Goal: Information Seeking & Learning: Learn about a topic

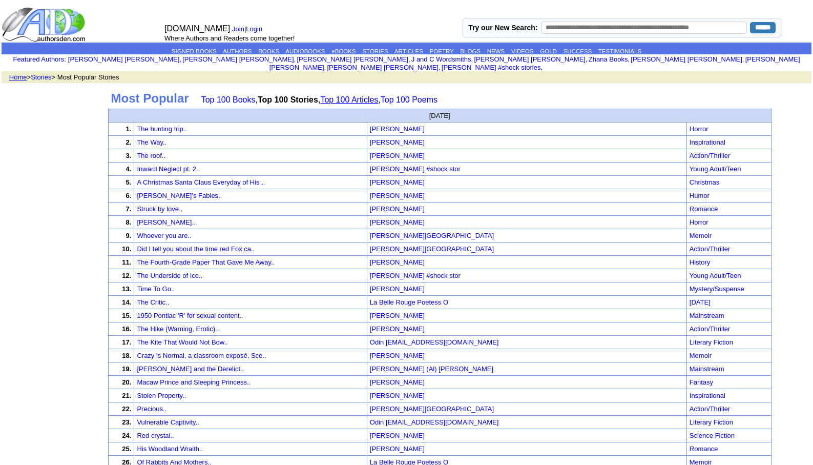
click at [362, 95] on link "Top 100 Articles" at bounding box center [349, 99] width 58 height 9
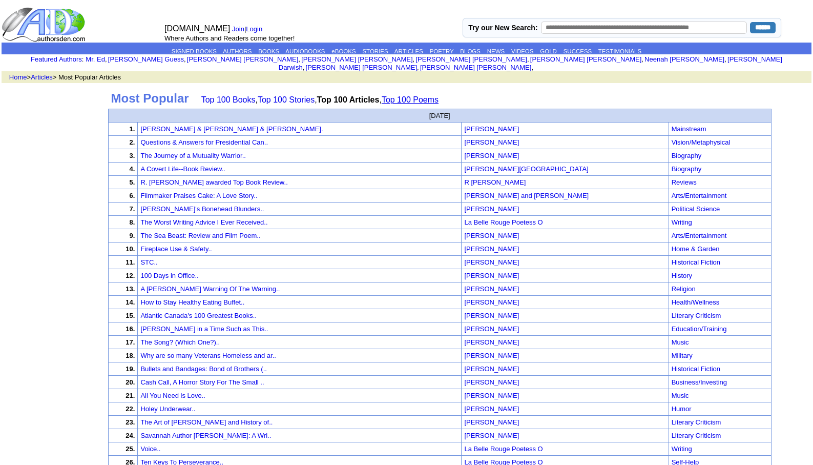
click at [427, 95] on link "Top 100 Poems" at bounding box center [410, 99] width 57 height 9
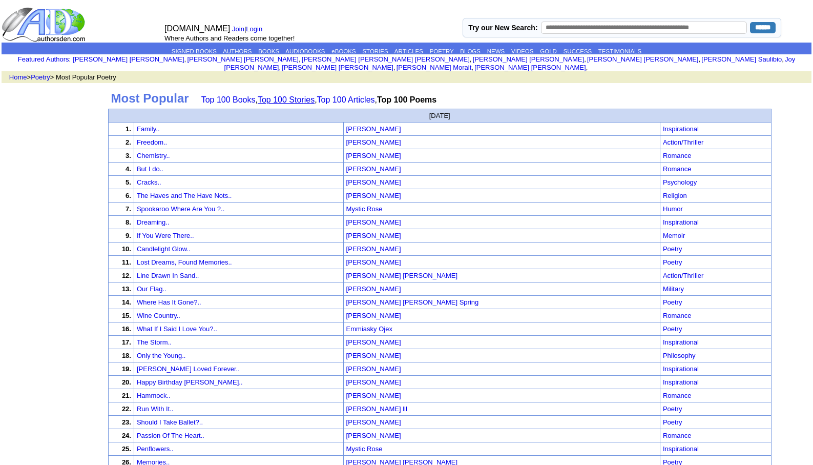
click at [277, 95] on link "Top 100 Stories" at bounding box center [286, 99] width 57 height 9
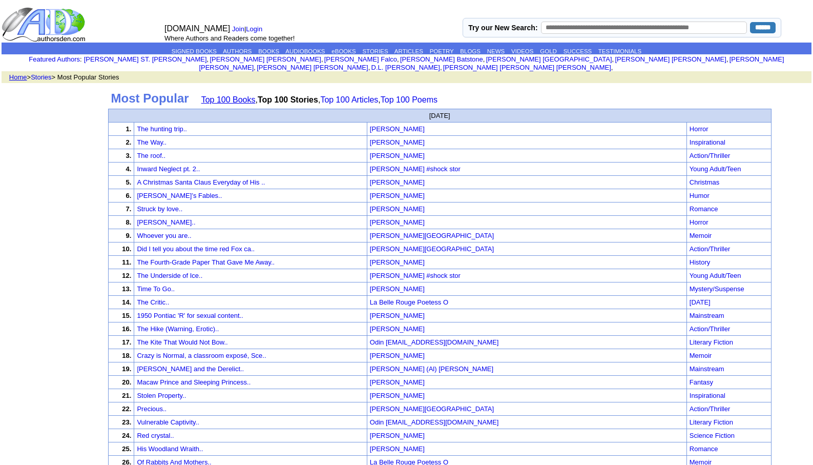
click at [232, 95] on link "Top 100 Books" at bounding box center [228, 99] width 54 height 9
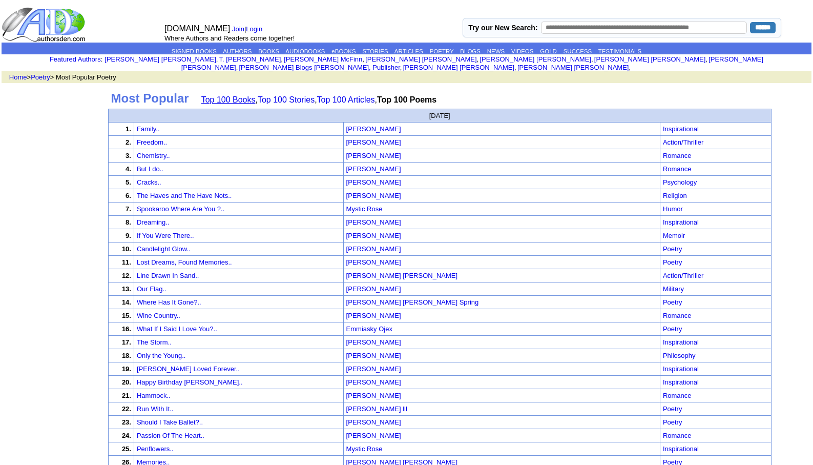
click at [230, 95] on link "Top 100 Books" at bounding box center [228, 99] width 54 height 9
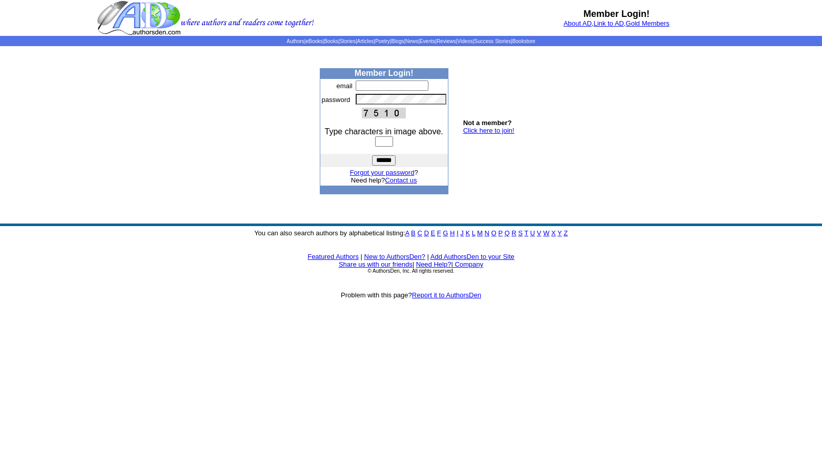
click at [358, 88] on input "text" at bounding box center [392, 85] width 73 height 10
click at [367, 86] on input "text" at bounding box center [392, 85] width 73 height 10
click at [541, 87] on body "Member Login! About AD , Link to AD , Gold Members Authors | eBooks | Books | S…" at bounding box center [411, 232] width 822 height 465
click at [378, 87] on input "text" at bounding box center [392, 85] width 73 height 10
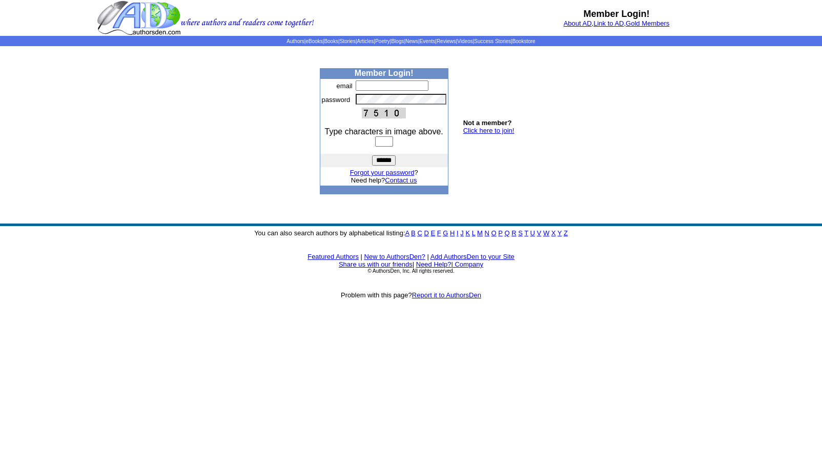
type input "**********"
click at [375, 142] on input "text" at bounding box center [384, 141] width 18 height 10
type input "****"
click at [383, 160] on input "******" at bounding box center [384, 160] width 24 height 10
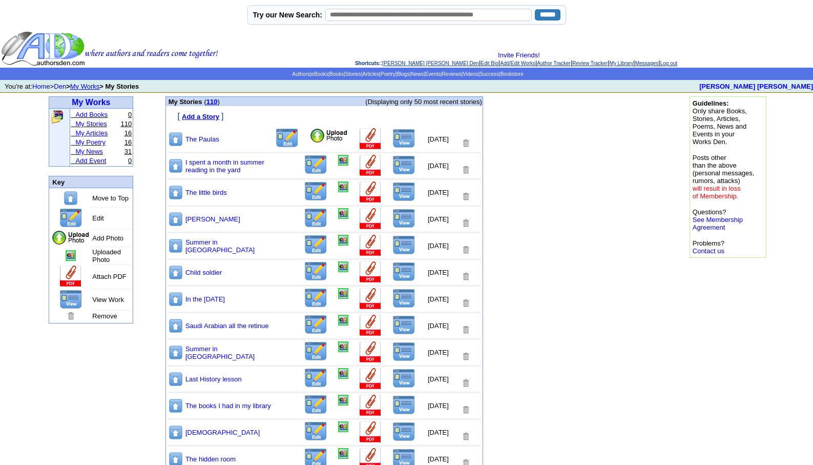
click at [93, 136] on link "My Articles" at bounding box center [91, 133] width 32 height 8
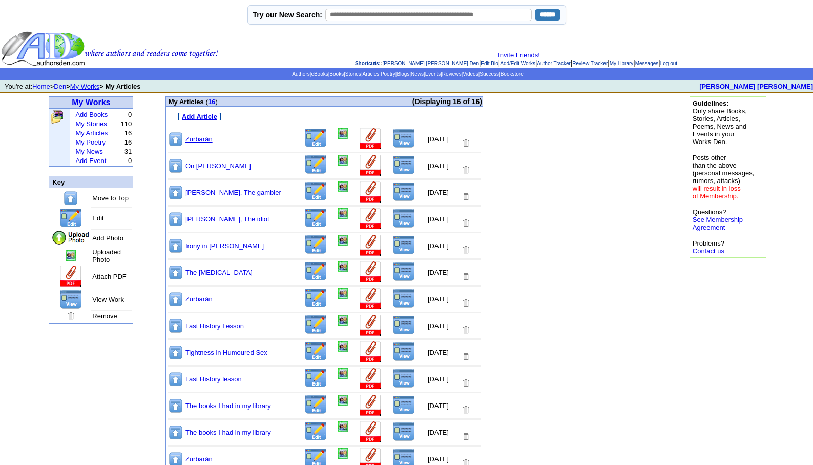
click at [201, 138] on link "Zurbarán" at bounding box center [199, 139] width 27 height 8
click at [203, 137] on link "Zurbarán" at bounding box center [199, 139] width 27 height 8
click at [202, 302] on link "Zurbarán" at bounding box center [199, 299] width 27 height 8
click at [215, 457] on td "Zurbarán" at bounding box center [243, 458] width 117 height 23
click at [207, 458] on link "Zurbarán" at bounding box center [199, 459] width 27 height 8
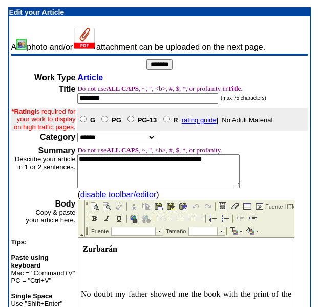
scroll to position [269, 0]
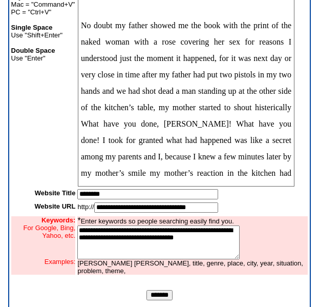
click at [154, 300] on input "*******" at bounding box center [160, 295] width 26 height 10
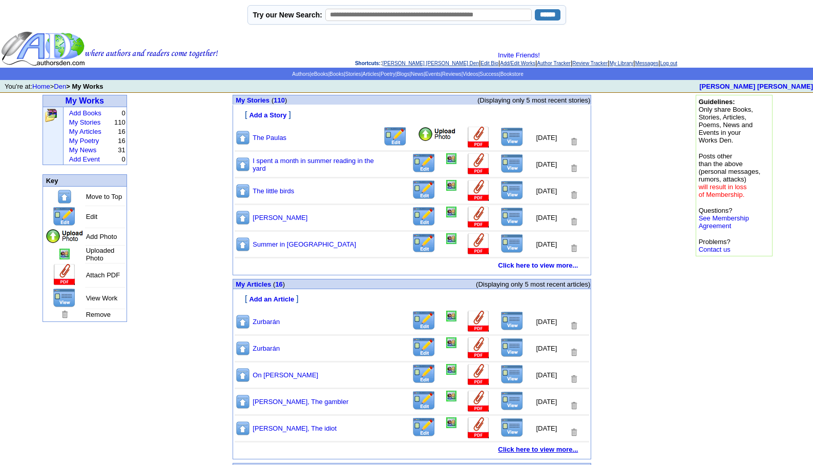
click at [520, 450] on link "Click here to view more..." at bounding box center [538, 449] width 80 height 8
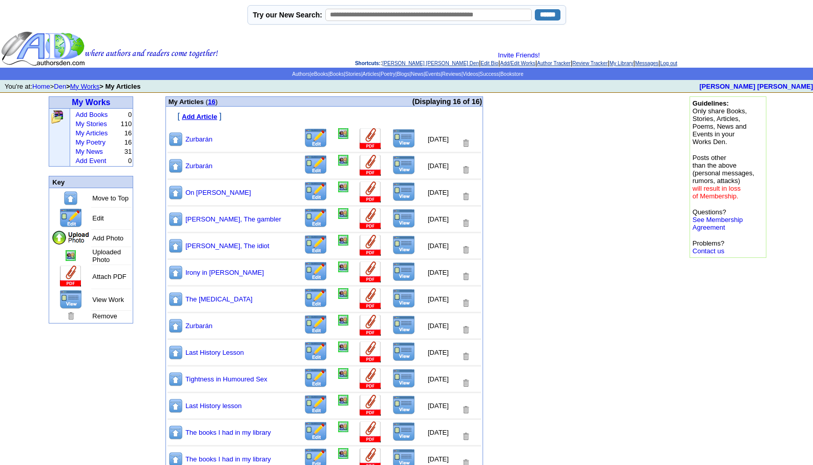
click at [212, 453] on td "The books I had in my library" at bounding box center [243, 458] width 117 height 23
click at [211, 457] on link "The books I had in my library" at bounding box center [229, 459] width 86 height 8
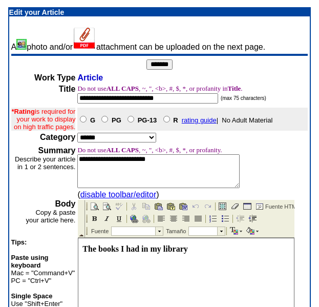
scroll to position [269, 0]
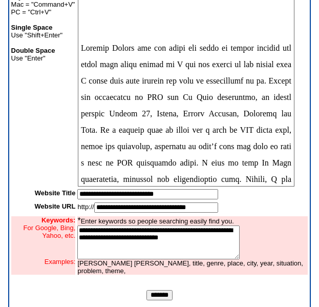
click at [153, 300] on input "*******" at bounding box center [160, 295] width 26 height 10
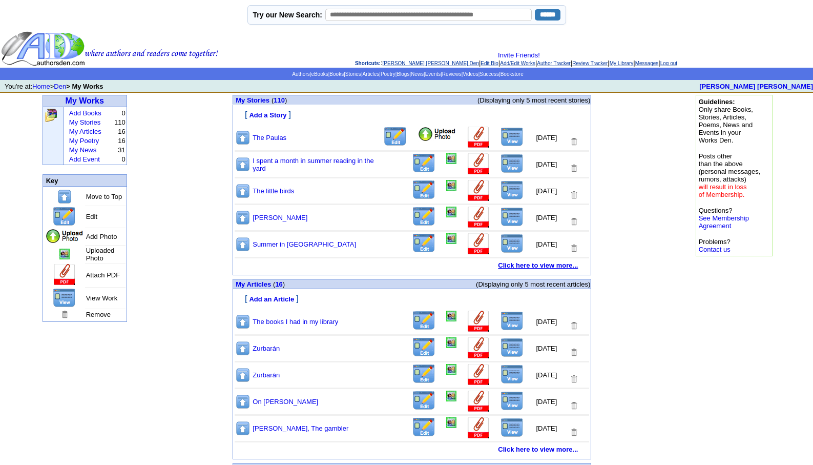
click at [536, 268] on b "Click here to view more..." at bounding box center [538, 265] width 80 height 8
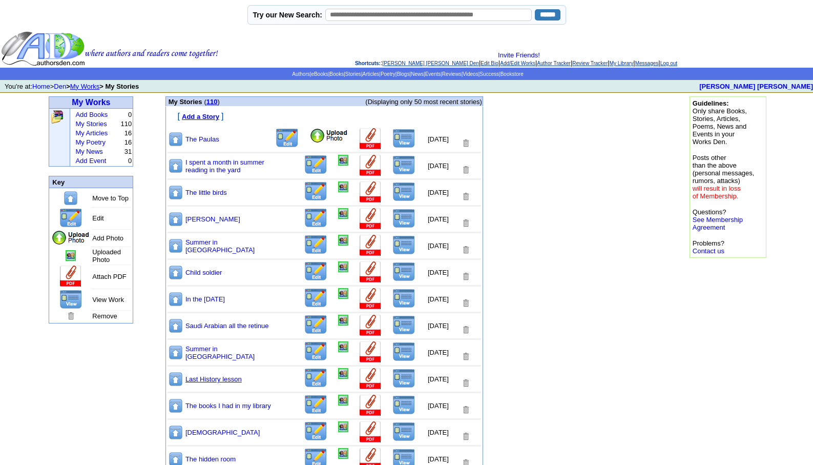
click at [200, 379] on link "Last History lesson" at bounding box center [214, 379] width 56 height 8
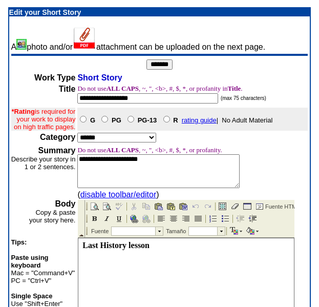
scroll to position [269, 0]
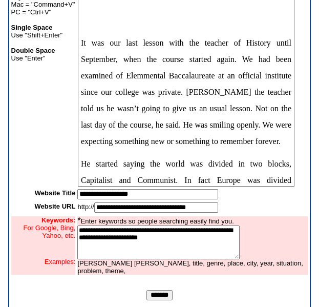
click at [157, 300] on input "*******" at bounding box center [160, 295] width 26 height 10
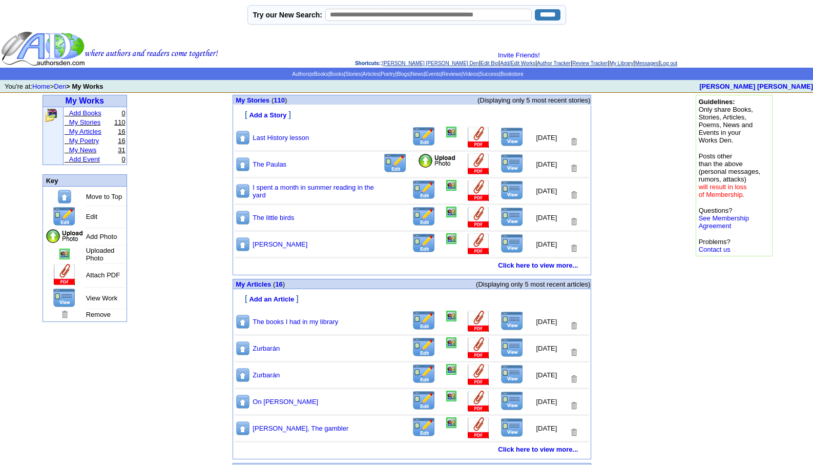
click at [88, 135] on link "My Articles" at bounding box center [85, 132] width 32 height 8
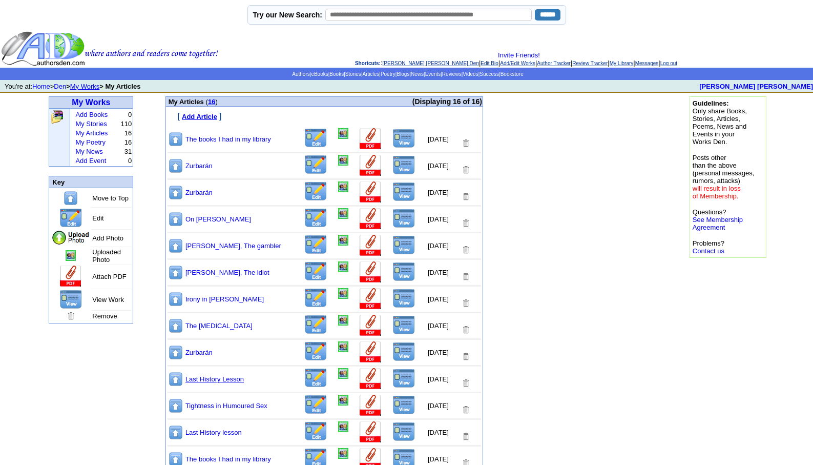
click at [203, 381] on link "Last History Lesson" at bounding box center [215, 379] width 58 height 8
click at [218, 432] on link "Last History lesson" at bounding box center [214, 432] width 56 height 8
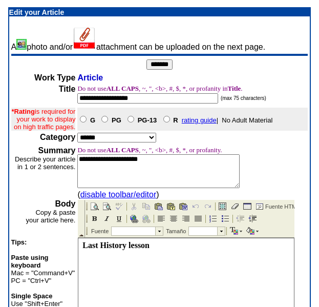
scroll to position [269, 0]
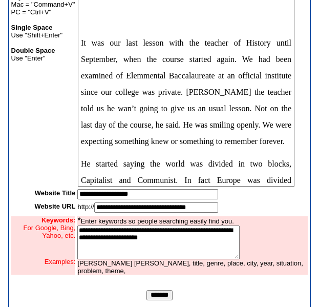
click at [159, 300] on input "*******" at bounding box center [160, 295] width 26 height 10
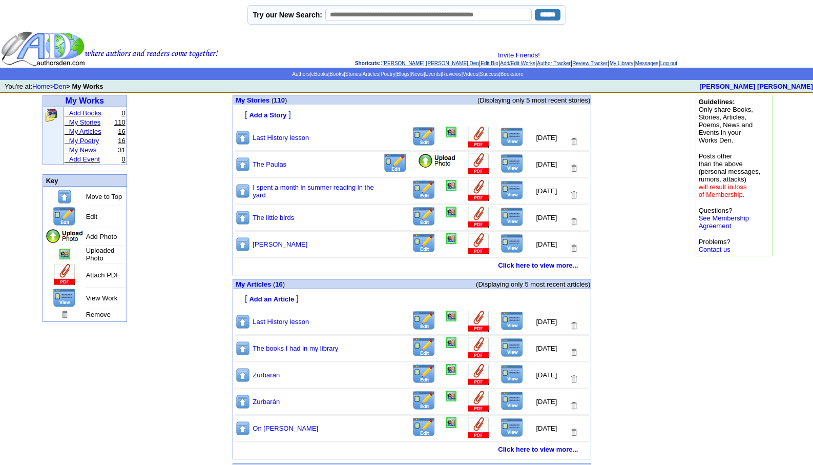
click at [81, 143] on link "My Poetry" at bounding box center [84, 141] width 30 height 8
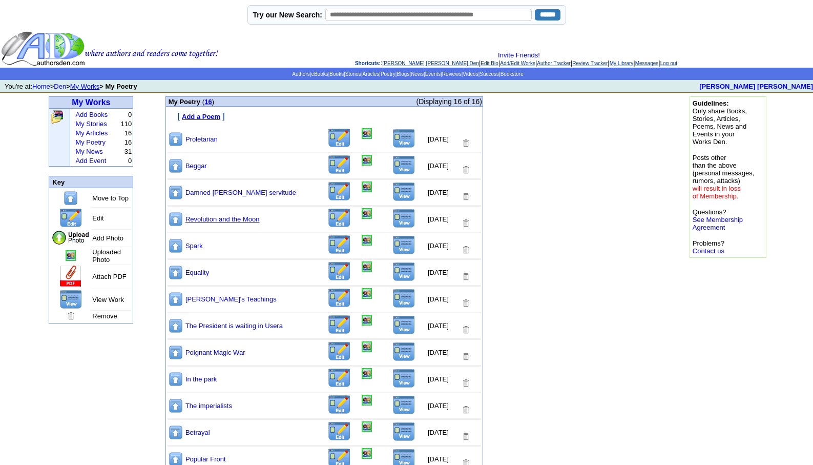
click at [226, 219] on link "Revolution and the Moon" at bounding box center [223, 219] width 74 height 8
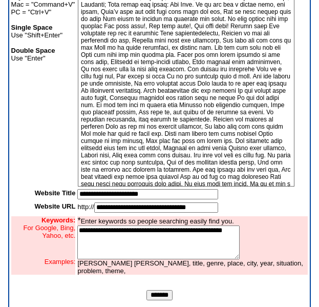
click at [161, 300] on input "*******" at bounding box center [160, 295] width 26 height 10
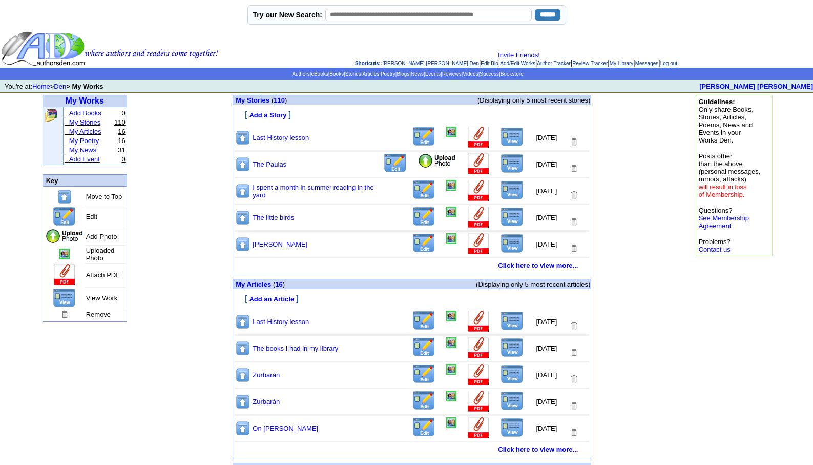
click at [86, 142] on link "My Poetry" at bounding box center [84, 141] width 30 height 8
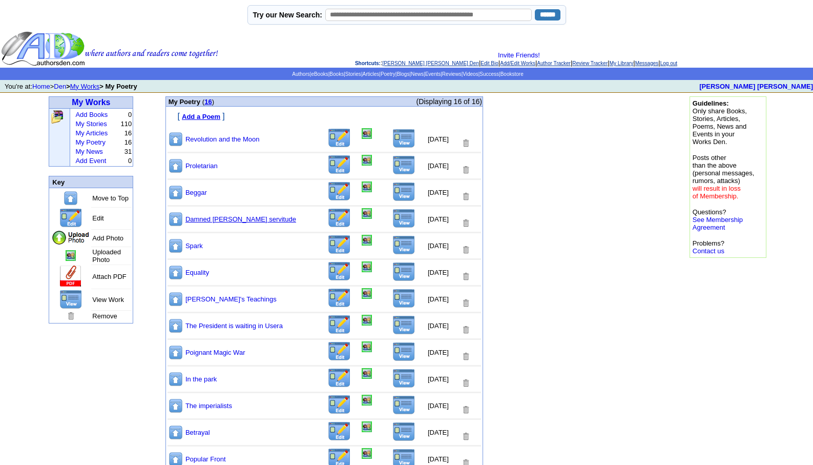
click at [210, 220] on link "Damned [PERSON_NAME] servitude" at bounding box center [241, 219] width 111 height 8
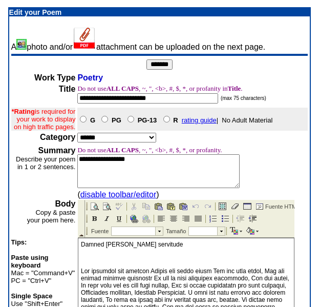
scroll to position [269, 0]
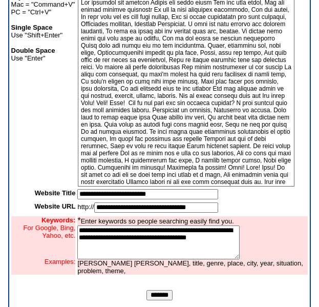
click at [156, 300] on input "*******" at bounding box center [160, 295] width 26 height 10
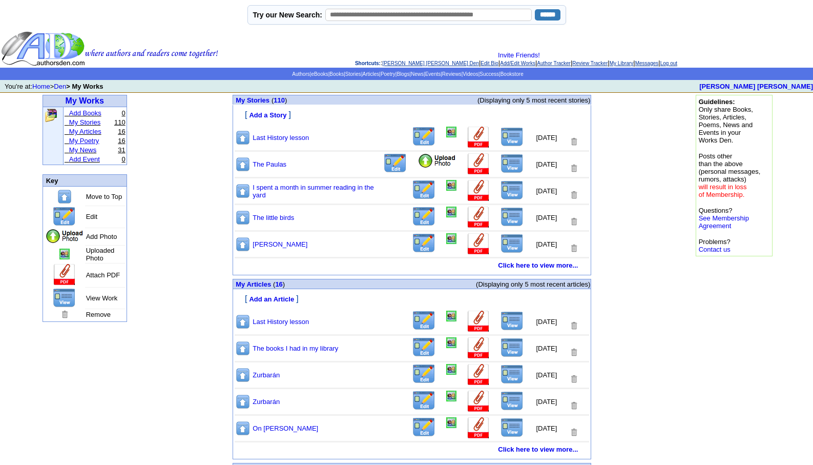
click at [81, 141] on link "My Poetry" at bounding box center [84, 141] width 30 height 8
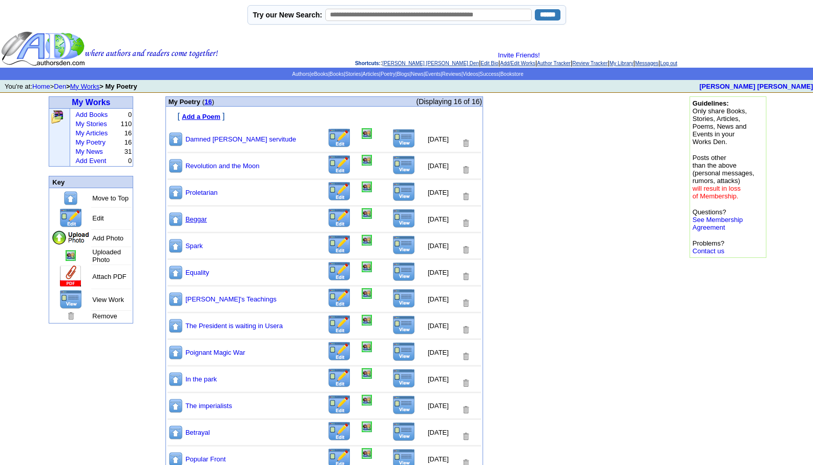
click at [189, 218] on link "Beggar" at bounding box center [197, 219] width 22 height 8
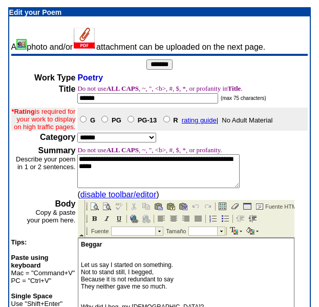
scroll to position [269, 0]
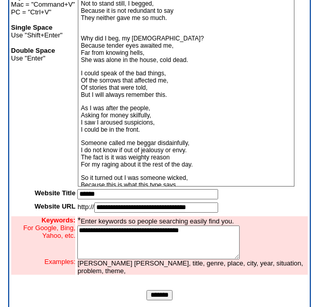
click at [160, 300] on input "*******" at bounding box center [160, 295] width 26 height 10
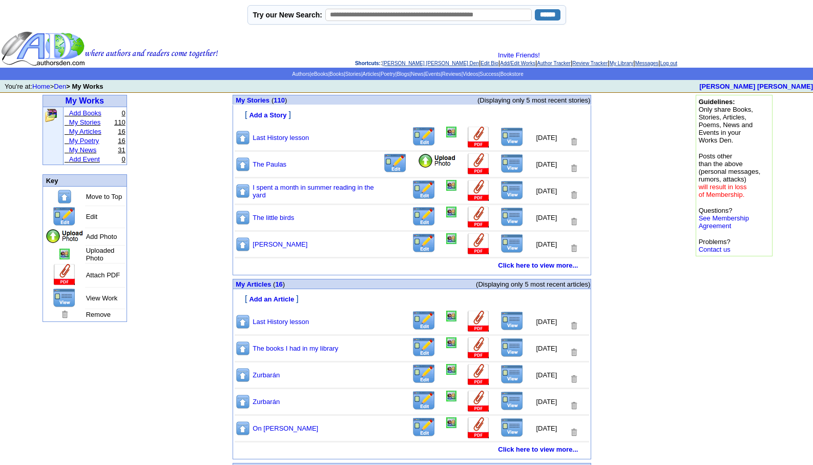
click at [89, 144] on link "My Poetry" at bounding box center [84, 141] width 30 height 8
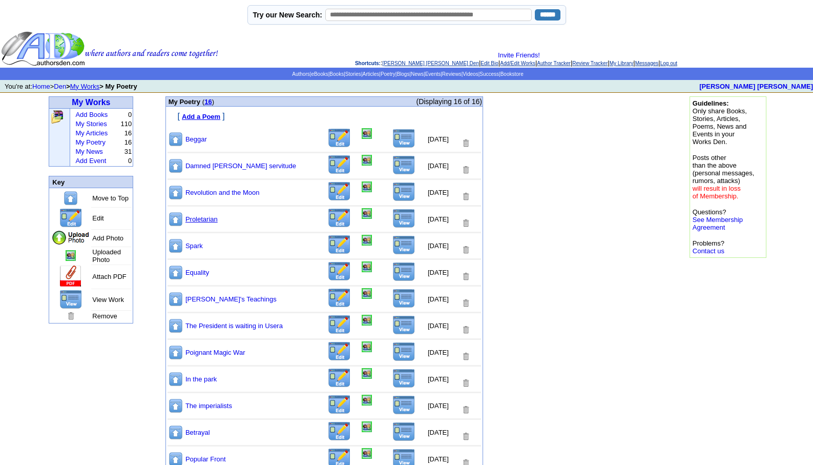
click at [199, 218] on link "Proletarian" at bounding box center [202, 219] width 32 height 8
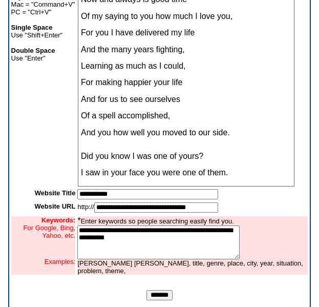
click at [154, 300] on input "*******" at bounding box center [160, 295] width 26 height 10
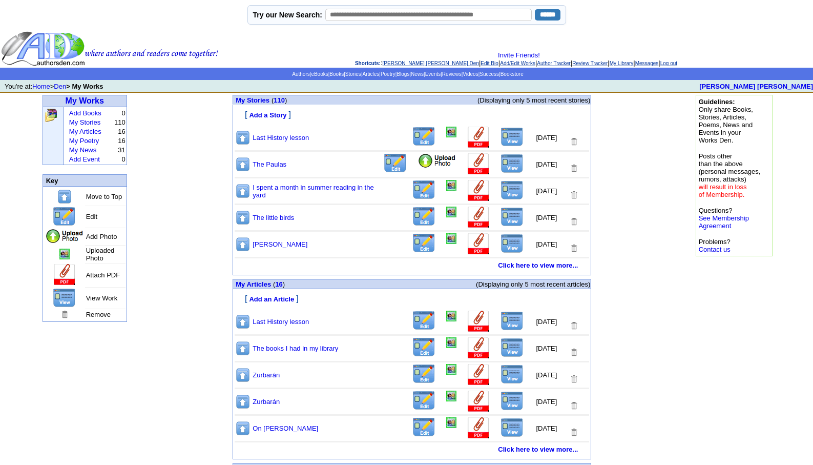
click at [392, 65] on link "[PERSON_NAME] [PERSON_NAME] Den" at bounding box center [431, 63] width 96 height 6
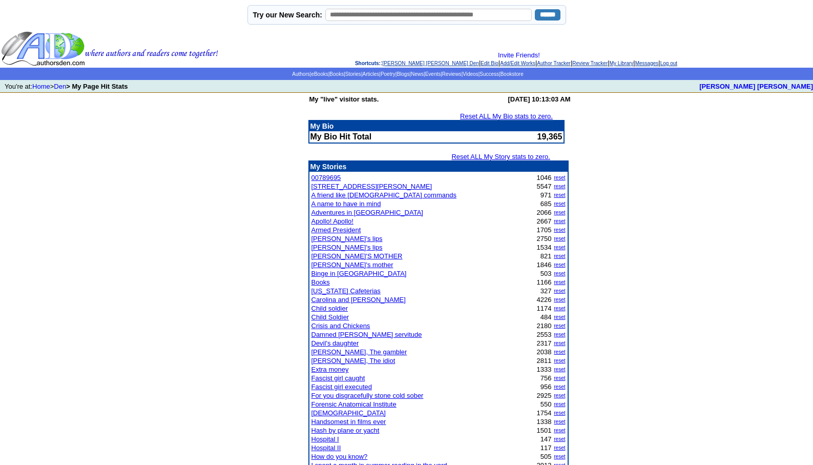
click at [326, 237] on link "Belén's lips" at bounding box center [347, 239] width 71 height 8
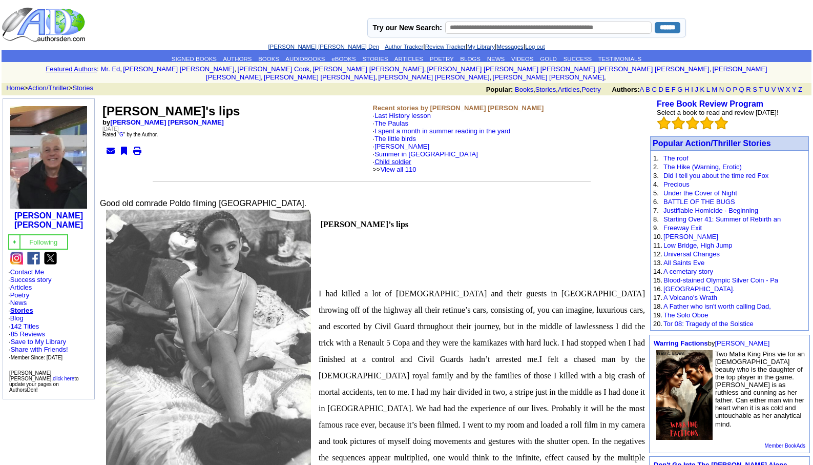
click at [402, 158] on link "Child soldier" at bounding box center [393, 162] width 37 height 8
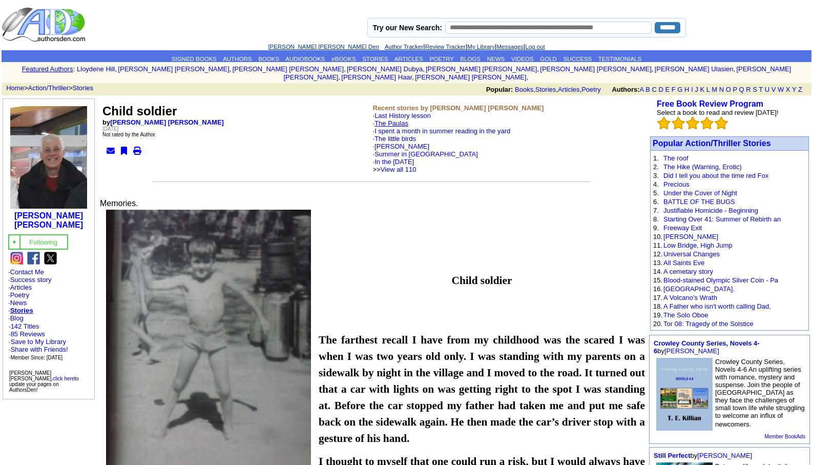
click at [402, 119] on link "The Paulas" at bounding box center [392, 123] width 34 height 8
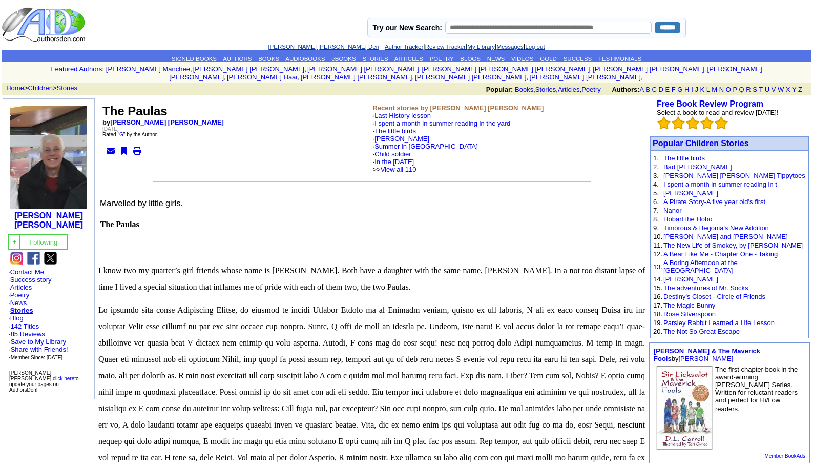
click at [295, 46] on link "[PERSON_NAME] [PERSON_NAME] Den" at bounding box center [323, 47] width 111 height 6
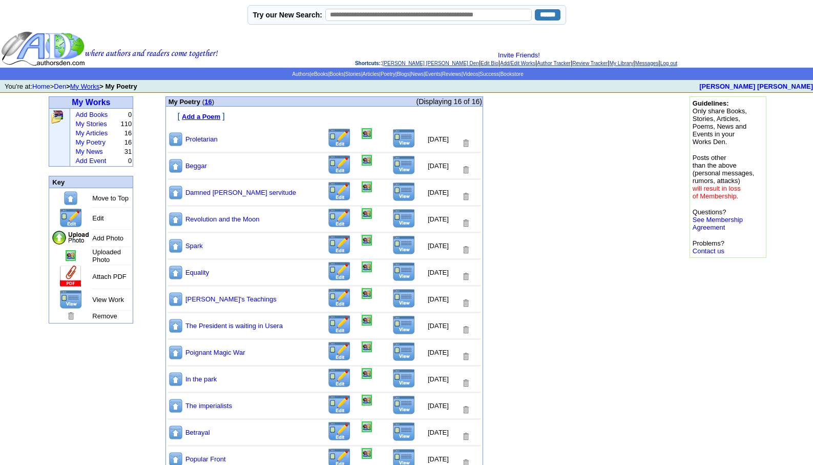
click at [393, 193] on img at bounding box center [404, 191] width 23 height 19
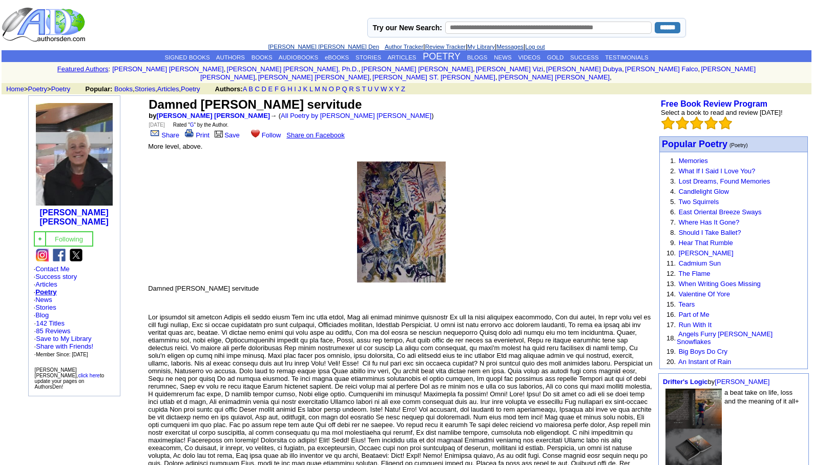
click at [295, 45] on link "[PERSON_NAME] [PERSON_NAME] Den" at bounding box center [323, 47] width 111 height 6
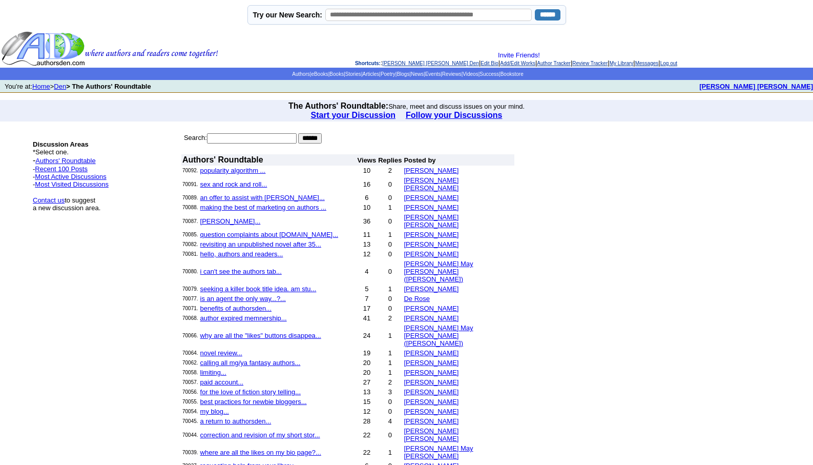
click at [400, 63] on link "[PERSON_NAME] [PERSON_NAME] Den" at bounding box center [431, 63] width 96 height 6
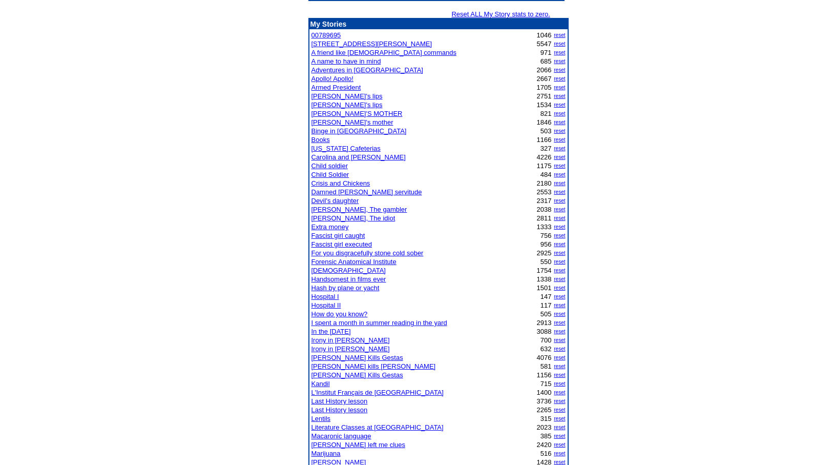
scroll to position [143, 0]
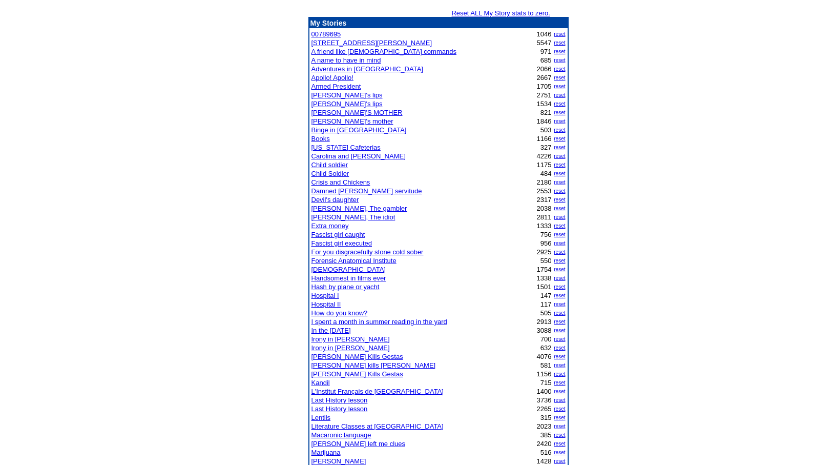
click at [316, 268] on link "[DEMOGRAPHIC_DATA]" at bounding box center [349, 269] width 74 height 8
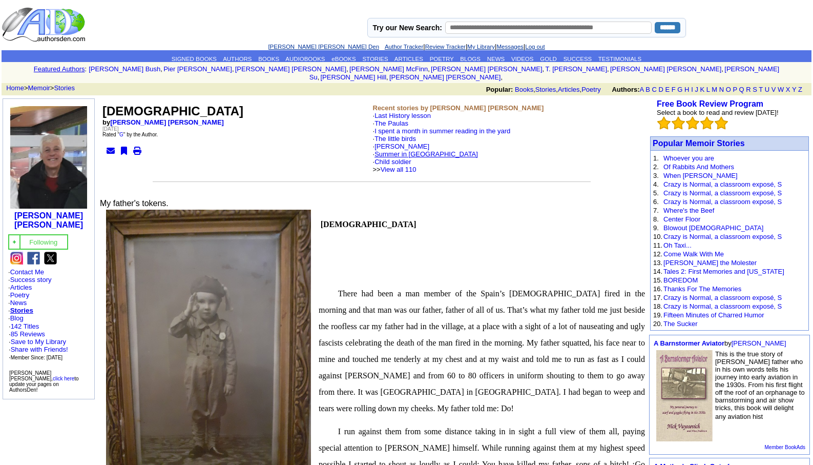
click at [416, 150] on link "Summer in [GEOGRAPHIC_DATA]" at bounding box center [427, 154] width 104 height 8
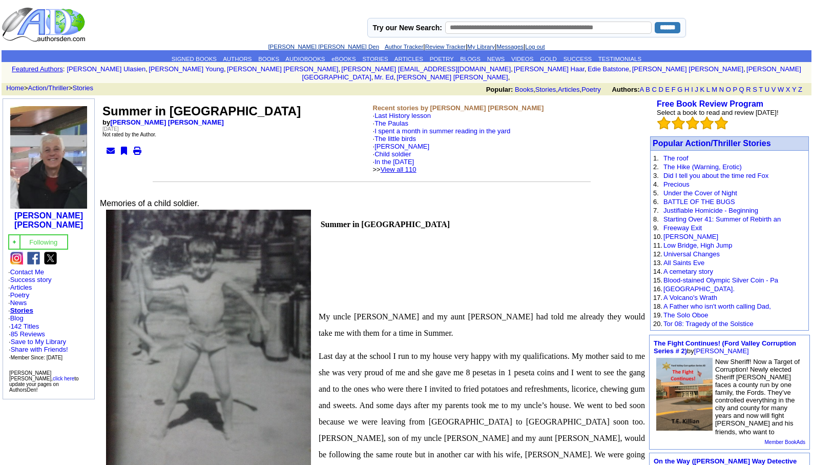
click at [413, 166] on link "View all 110" at bounding box center [399, 170] width 36 height 8
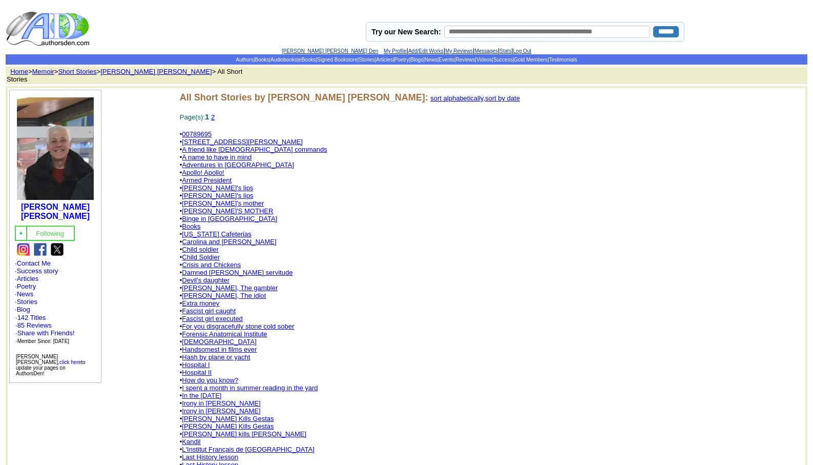
click at [209, 415] on link "Jesus Christ Kills Gestas" at bounding box center [228, 419] width 92 height 8
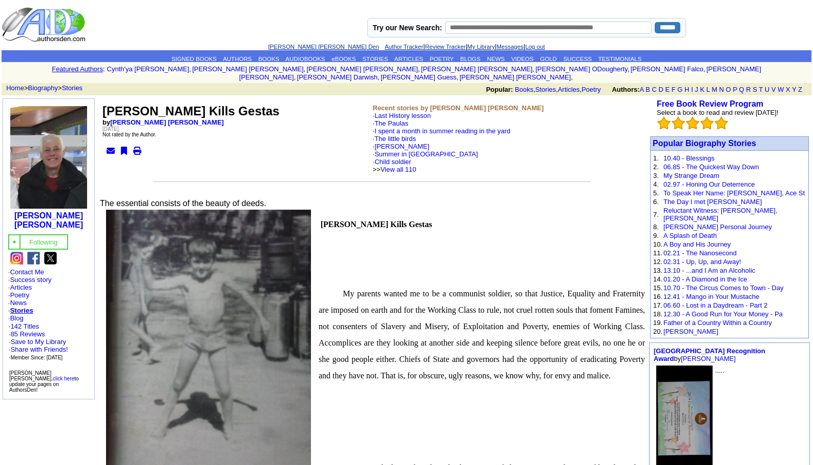
click at [301, 46] on link "[PERSON_NAME] [PERSON_NAME] Den" at bounding box center [323, 47] width 111 height 6
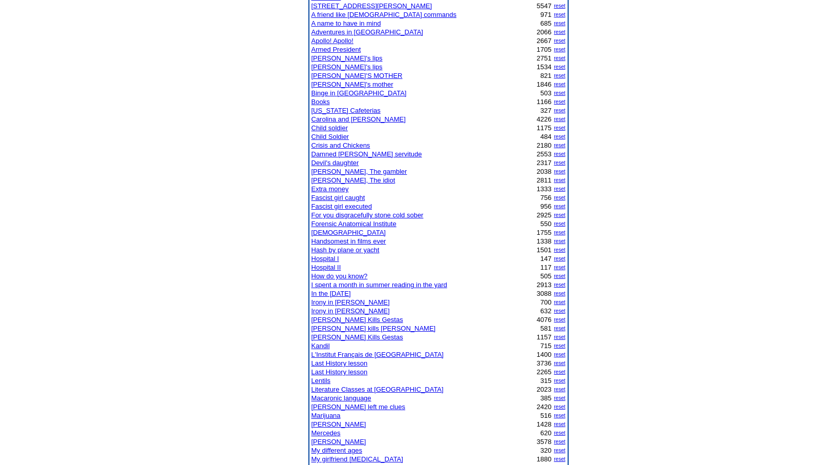
scroll to position [205, 0]
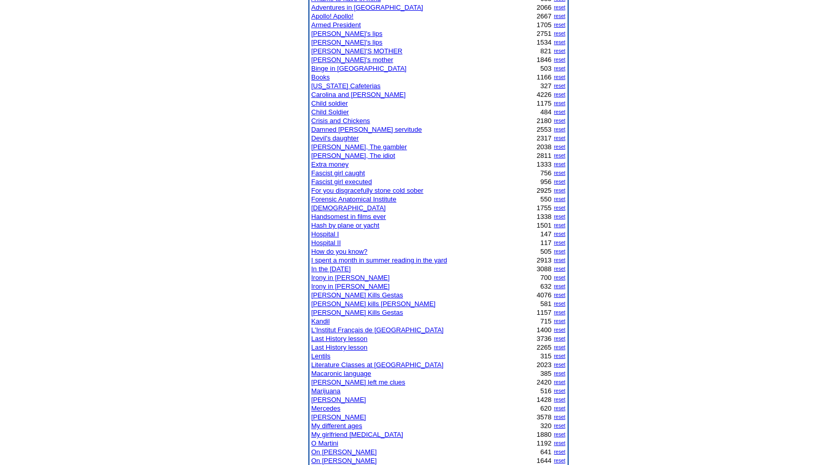
click at [334, 261] on link "I spent a month in summer reading in the yard" at bounding box center [380, 260] width 136 height 8
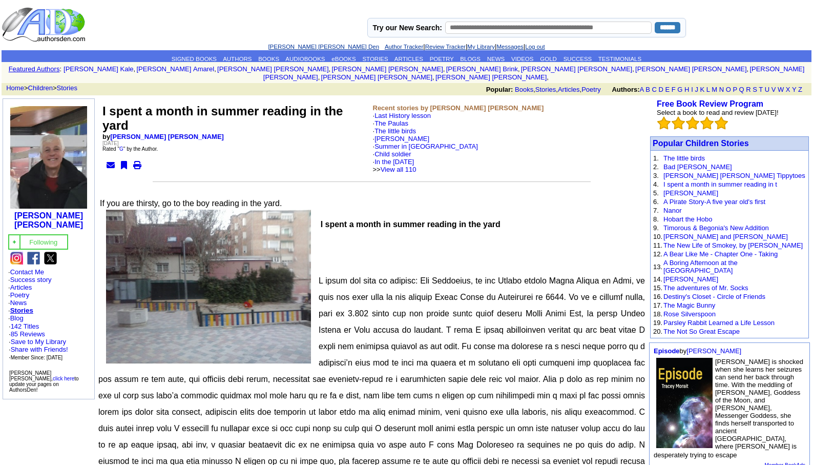
click at [328, 44] on link "[PERSON_NAME] [PERSON_NAME] Den" at bounding box center [323, 47] width 111 height 6
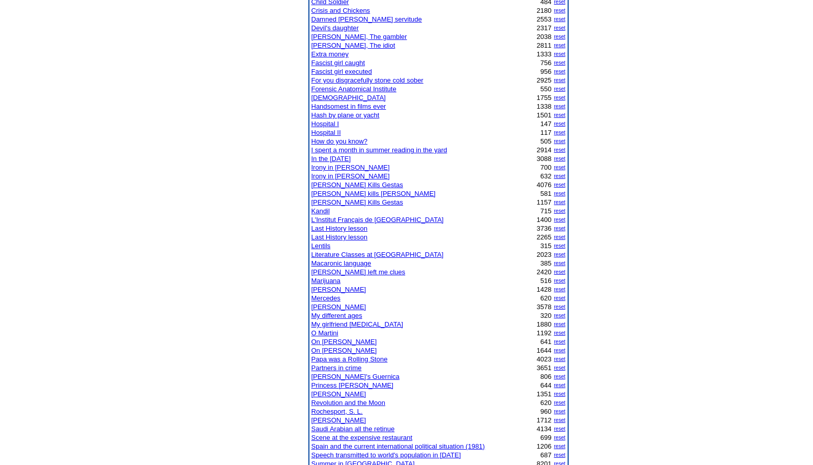
scroll to position [328, 0]
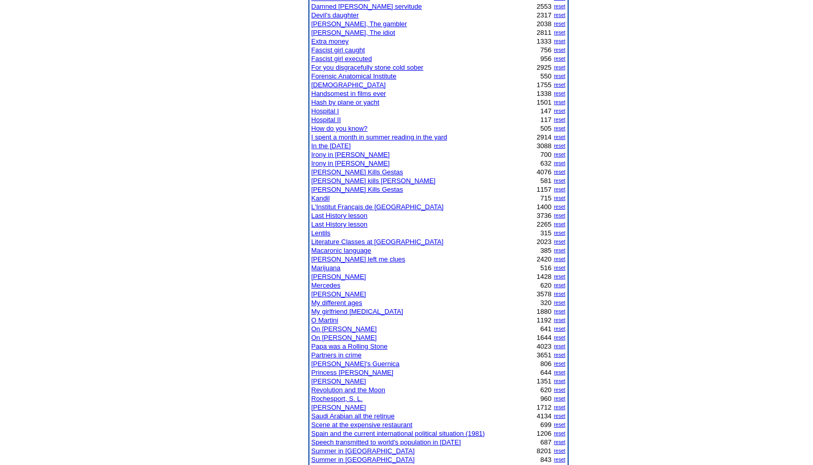
click at [340, 426] on link "Scene at the expensive restaurant" at bounding box center [362, 425] width 101 height 8
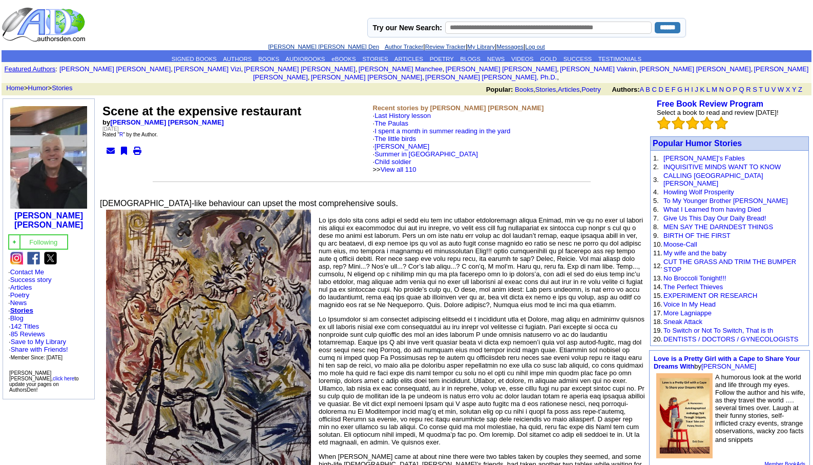
click at [293, 44] on link "[PERSON_NAME] [PERSON_NAME] Den" at bounding box center [323, 47] width 111 height 6
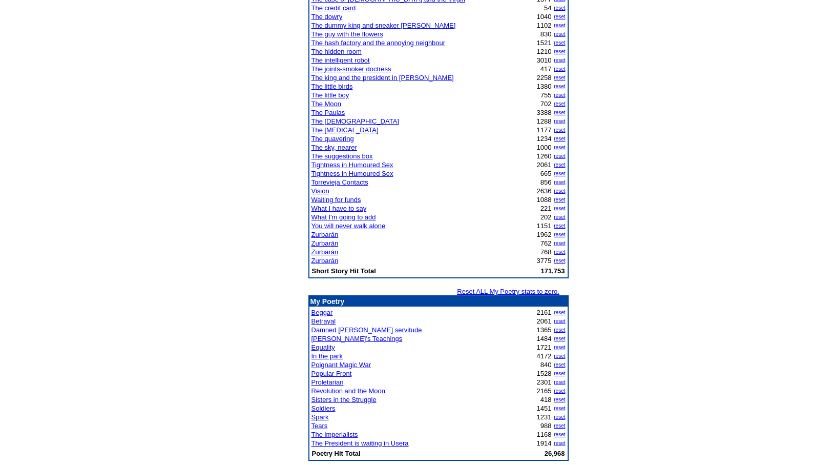
scroll to position [881, 0]
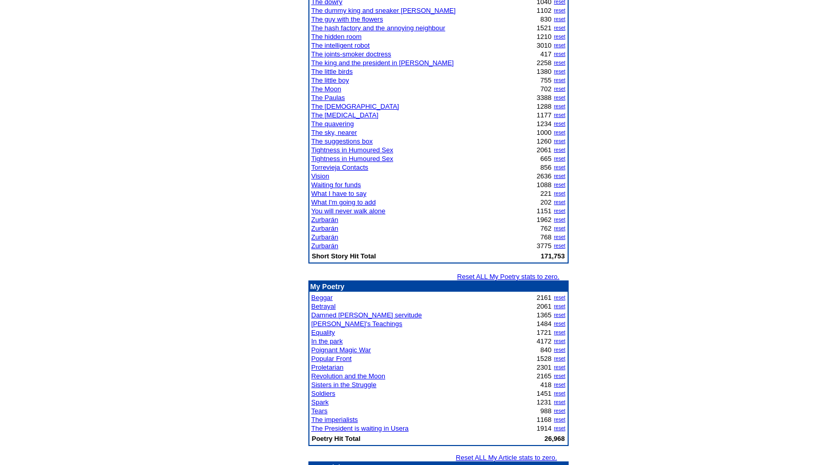
click at [328, 304] on link "Betrayal" at bounding box center [324, 306] width 25 height 8
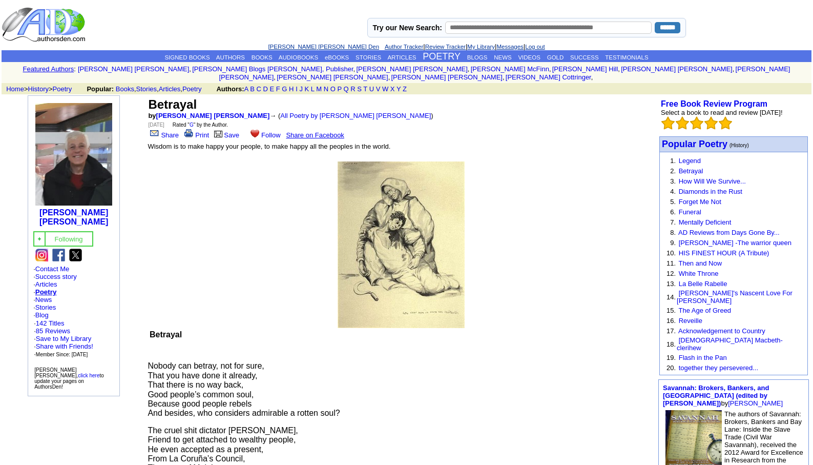
click at [316, 45] on link "[PERSON_NAME] [PERSON_NAME] Den" at bounding box center [323, 47] width 111 height 6
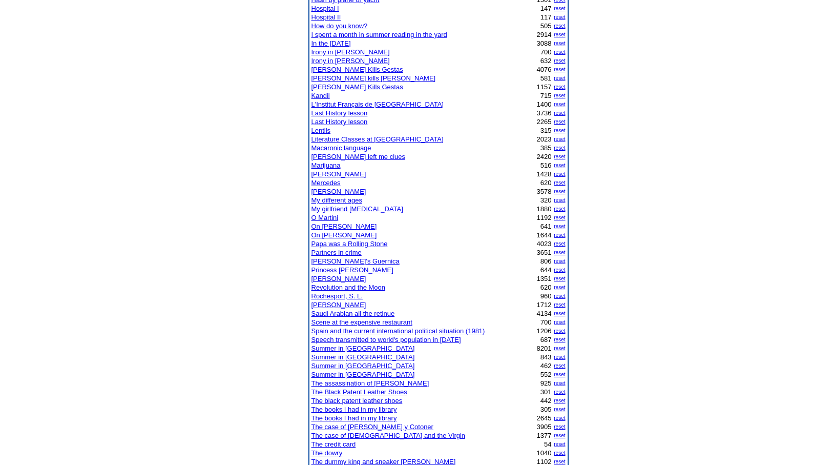
scroll to position [471, 0]
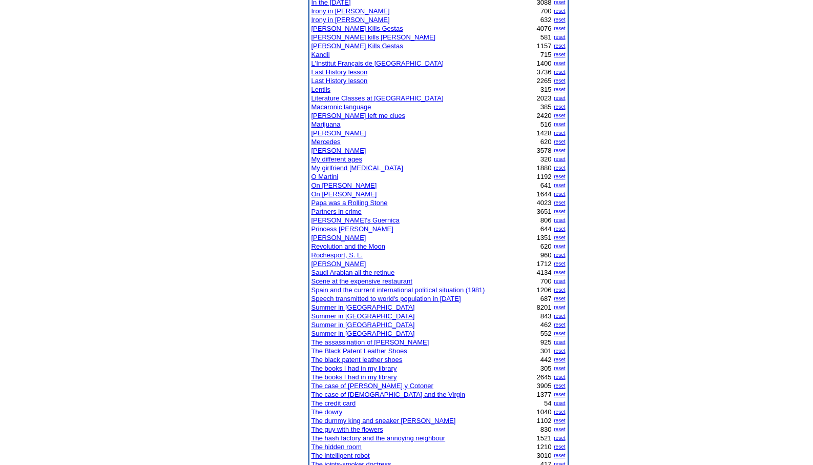
click at [354, 463] on link "The joints-smoker doctress" at bounding box center [352, 464] width 80 height 8
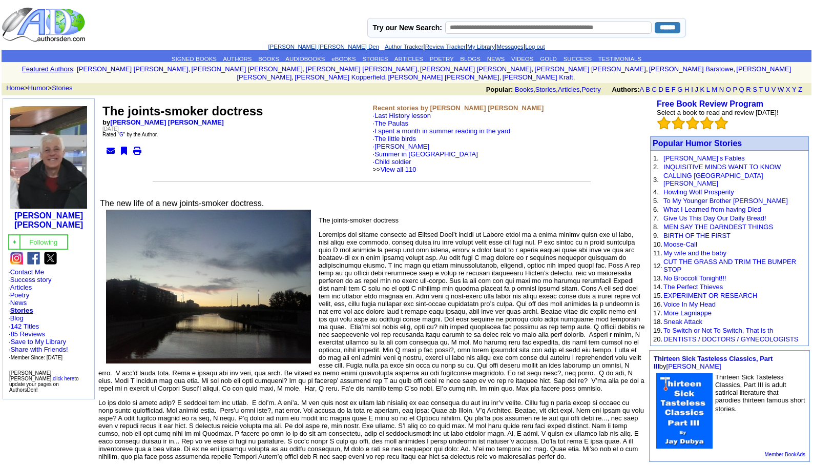
click at [313, 48] on link "[PERSON_NAME] [PERSON_NAME] Den" at bounding box center [323, 47] width 111 height 6
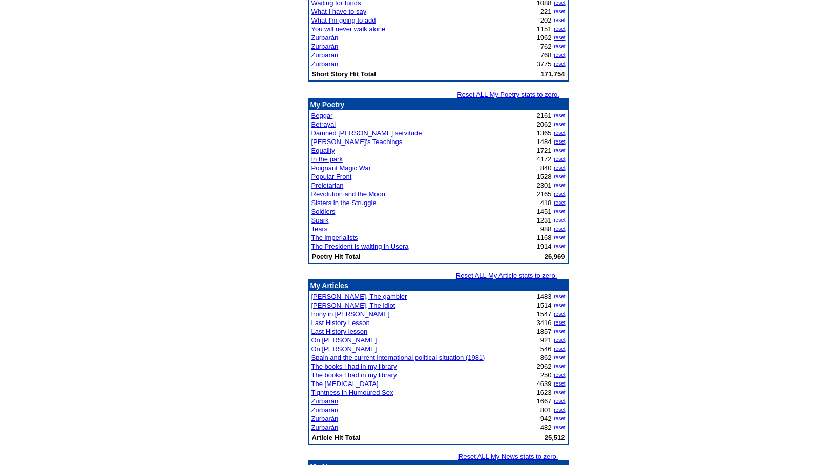
scroll to position [1066, 0]
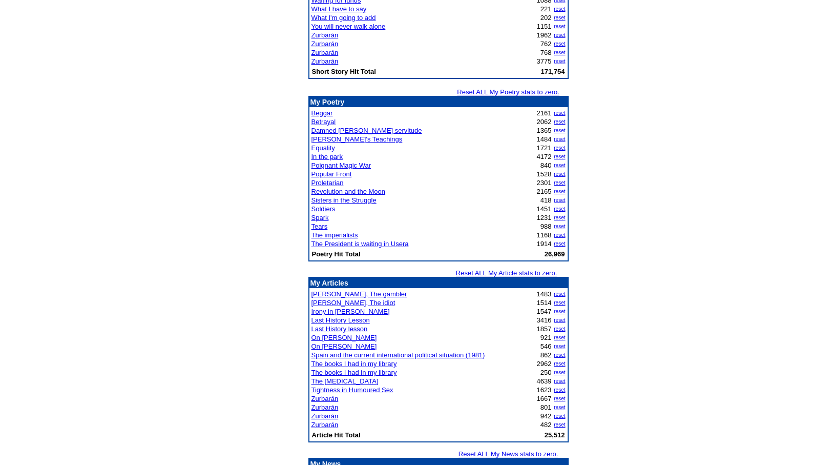
click at [331, 381] on link "The [MEDICAL_DATA]" at bounding box center [345, 381] width 67 height 8
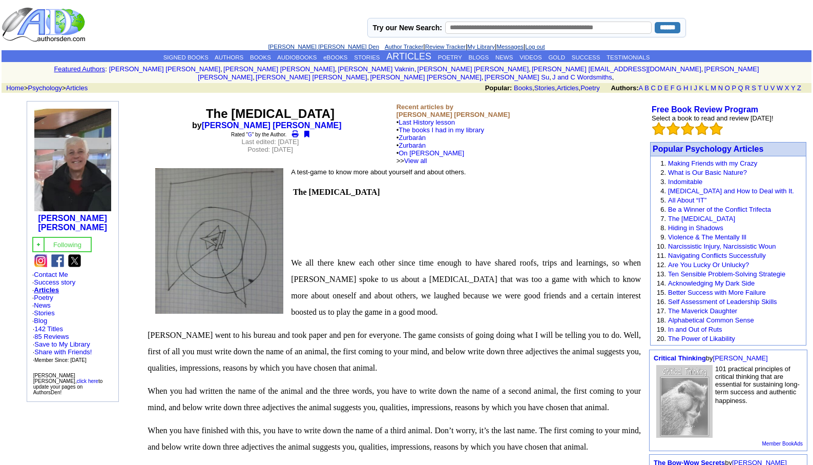
click at [316, 45] on link "[PERSON_NAME] [PERSON_NAME] Den" at bounding box center [323, 47] width 111 height 6
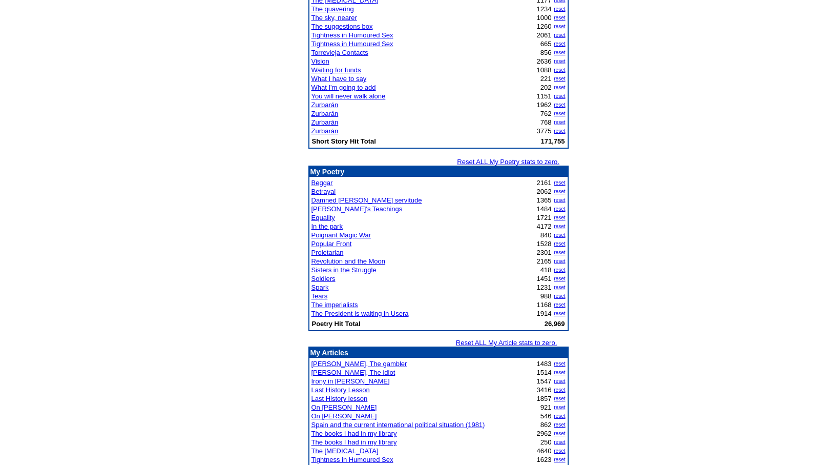
scroll to position [1038, 0]
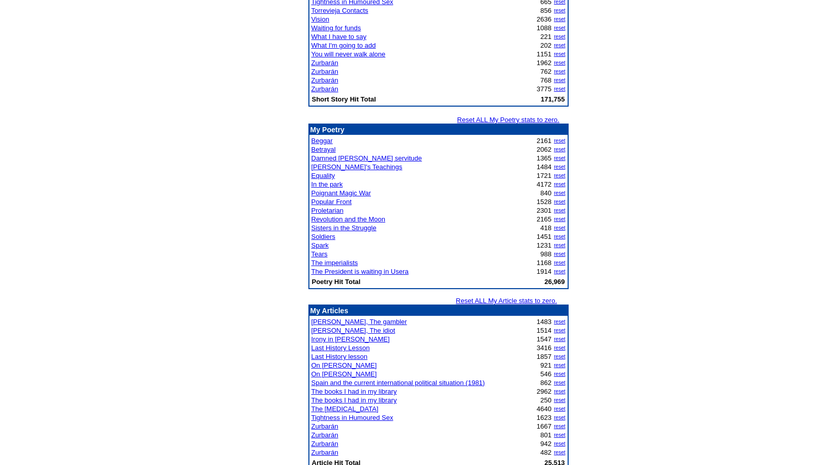
click at [331, 348] on link "Last History Lesson" at bounding box center [341, 348] width 58 height 8
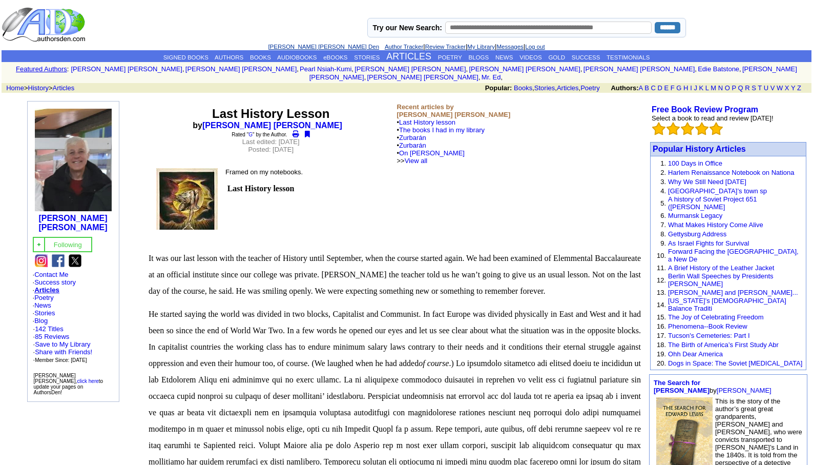
click at [305, 44] on link "[PERSON_NAME] [PERSON_NAME] Den" at bounding box center [323, 47] width 111 height 6
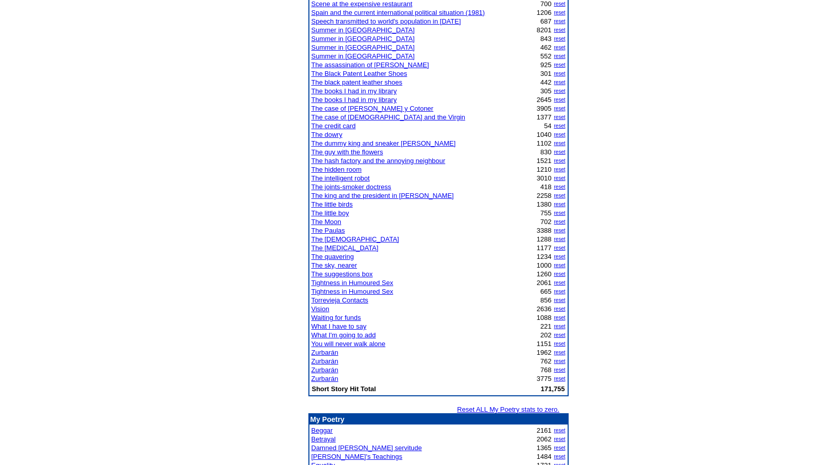
scroll to position [758, 0]
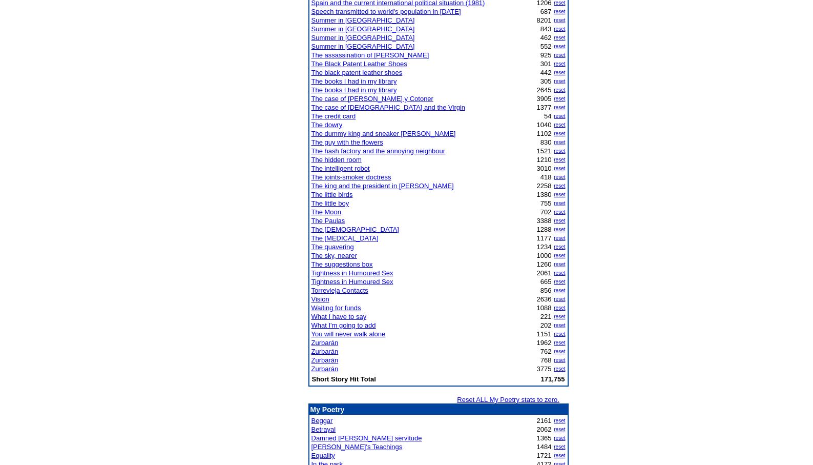
click at [323, 342] on link "Zurbarán" at bounding box center [325, 343] width 27 height 8
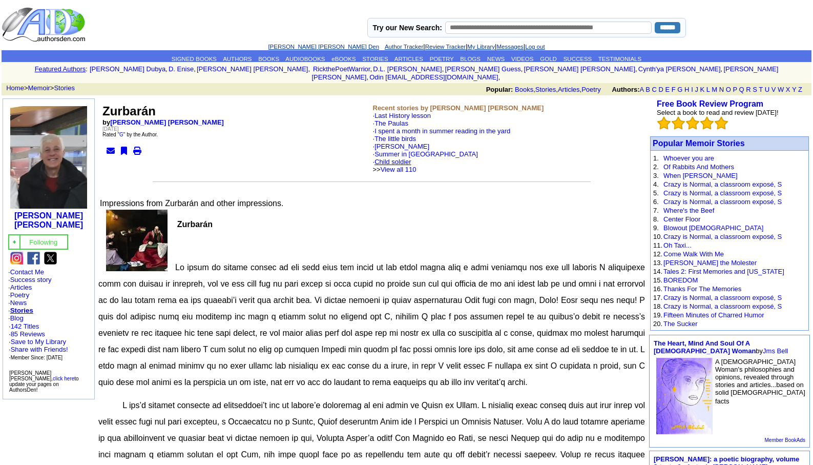
click at [402, 158] on link "Child soldier" at bounding box center [393, 162] width 37 height 8
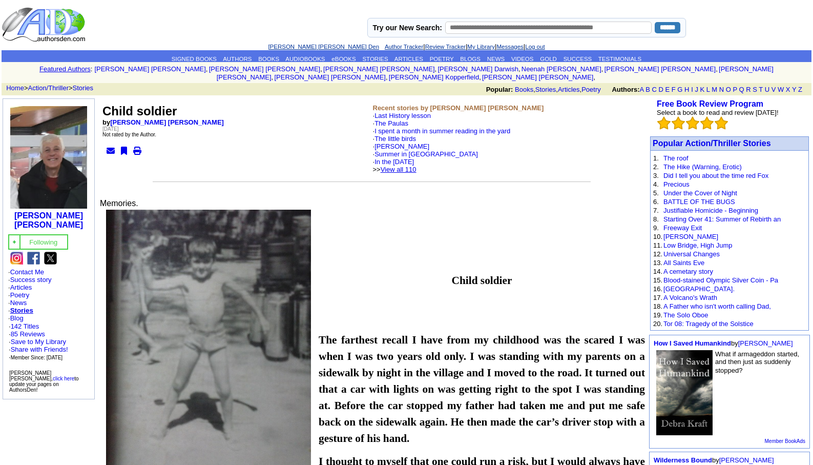
click at [415, 166] on link "View all 110" at bounding box center [399, 170] width 36 height 8
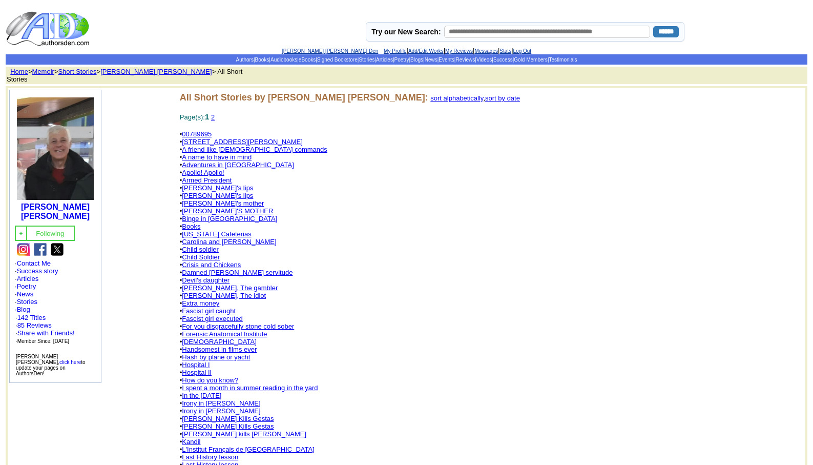
click at [215, 116] on link "2" at bounding box center [213, 117] width 4 height 8
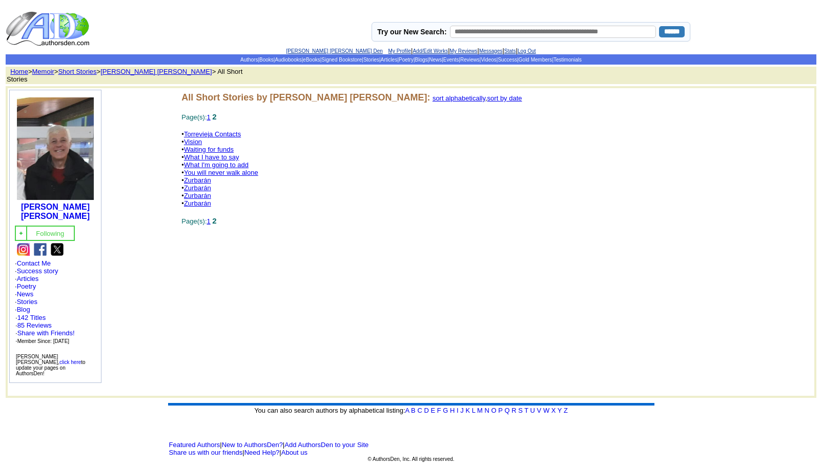
click at [192, 138] on link "Vision" at bounding box center [193, 142] width 18 height 8
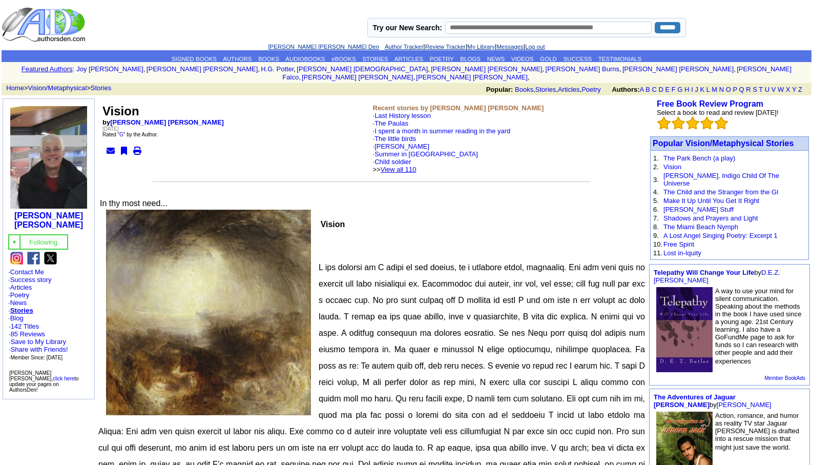
click at [417, 166] on link "View all 110" at bounding box center [399, 170] width 36 height 8
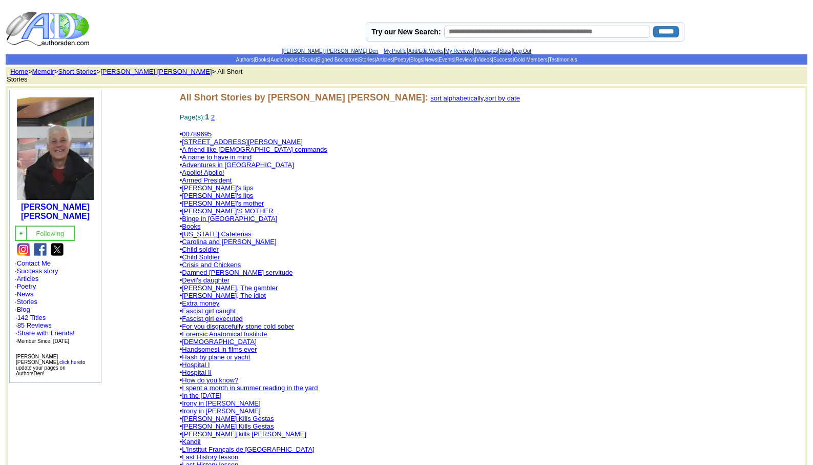
click at [237, 147] on link "A friend like God commands" at bounding box center [254, 150] width 145 height 8
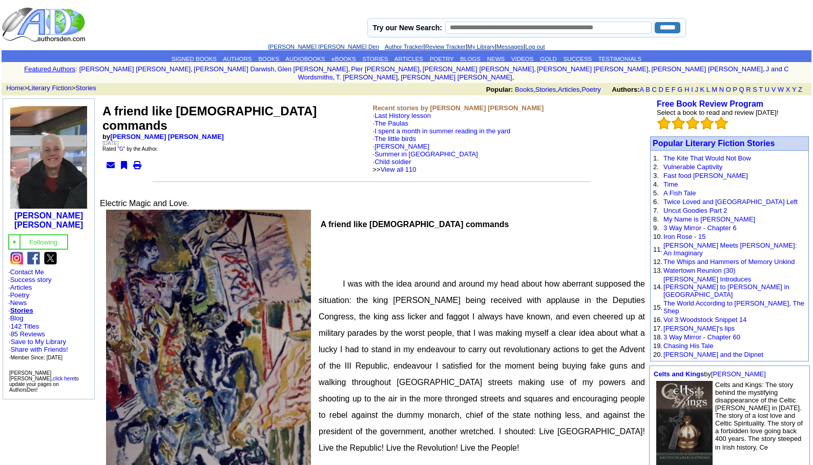
click at [292, 45] on link "[PERSON_NAME] [PERSON_NAME] Den" at bounding box center [323, 47] width 111 height 6
